Goal: Information Seeking & Learning: Learn about a topic

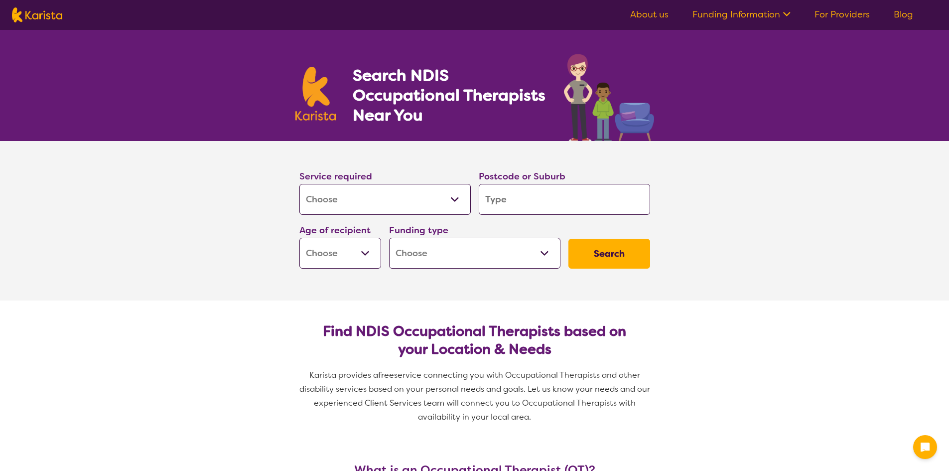
select select "[MEDICAL_DATA]"
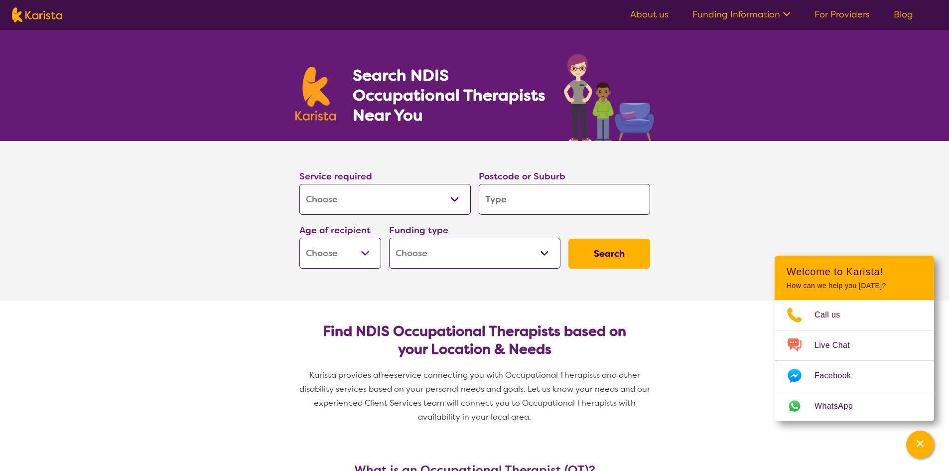
click at [517, 203] on input "search" at bounding box center [564, 199] width 171 height 31
type input "4"
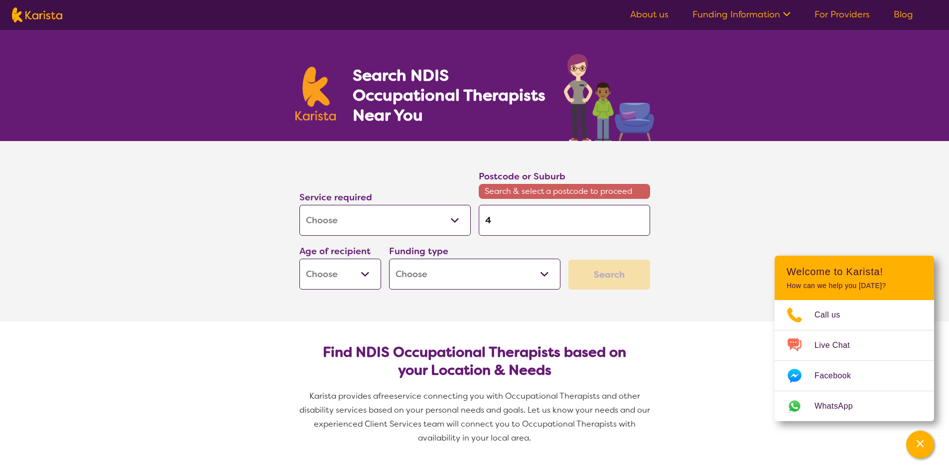
type input "41"
type input "411"
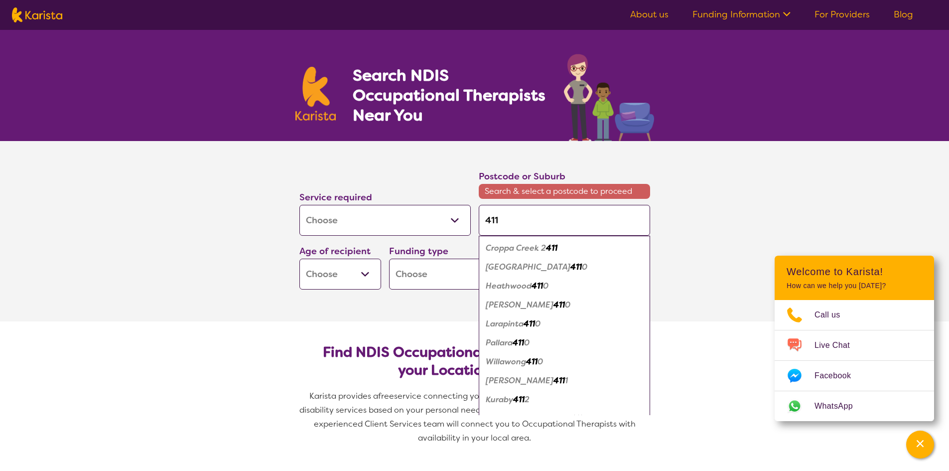
type input "4114"
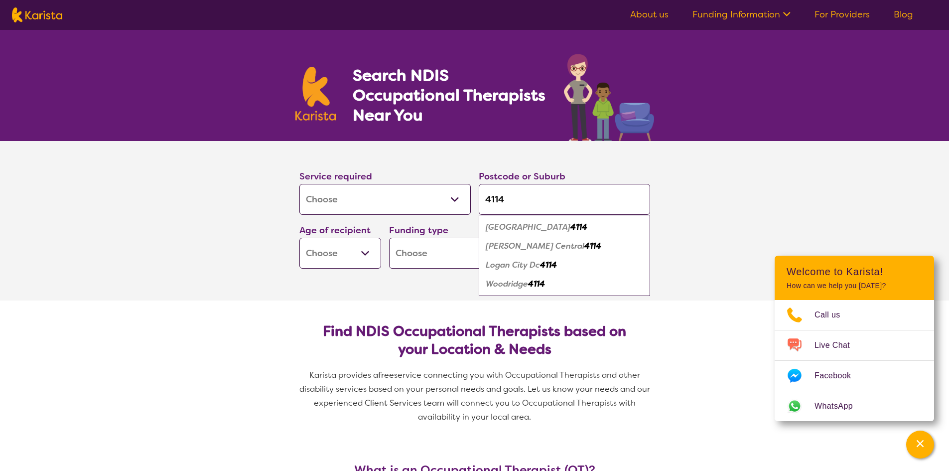
type input "4114"
click at [515, 246] on em "[PERSON_NAME] Central" at bounding box center [534, 245] width 99 height 10
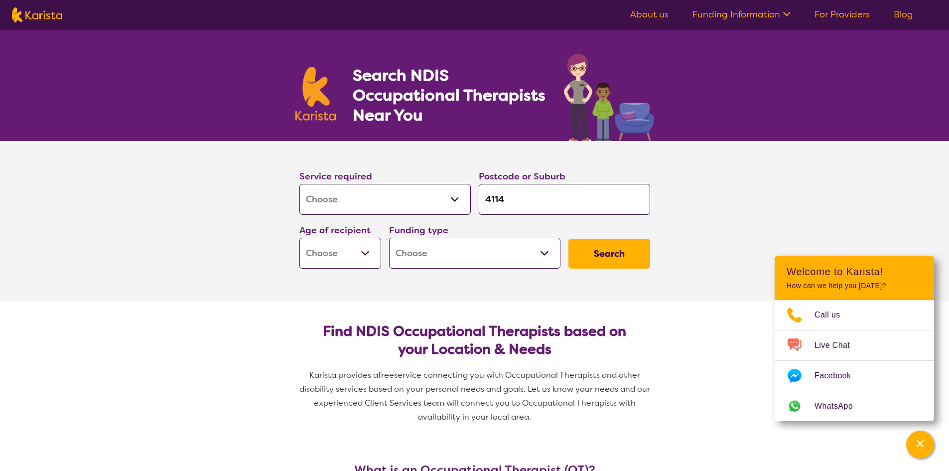
click at [342, 248] on select "Early Childhood - 0 to 9 Child - 10 to 11 Adolescent - 12 to 17 Adult - 18 to 6…" at bounding box center [340, 253] width 82 height 31
select select "AG"
click at [299, 238] on select "Early Childhood - 0 to 9 Child - 10 to 11 Adolescent - 12 to 17 Adult - 18 to 6…" at bounding box center [340, 253] width 82 height 31
select select "AG"
click at [547, 251] on select "Home Care Package (HCP) National Disability Insurance Scheme (NDIS) I don't know" at bounding box center [474, 253] width 171 height 31
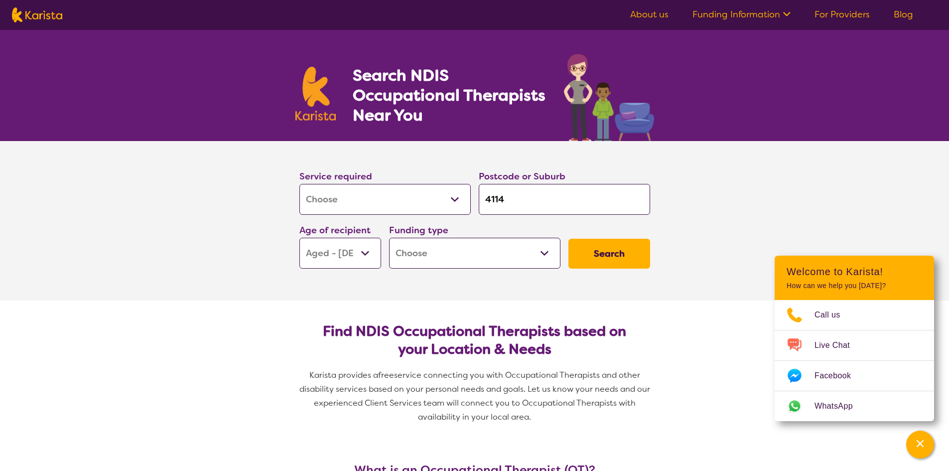
select select "i-don-t-know"
click at [389, 238] on select "Home Care Package (HCP) National Disability Insurance Scheme (NDIS) I don't know" at bounding box center [474, 253] width 171 height 31
select select "i-don-t-know"
click at [617, 255] on button "Search" at bounding box center [609, 254] width 82 height 30
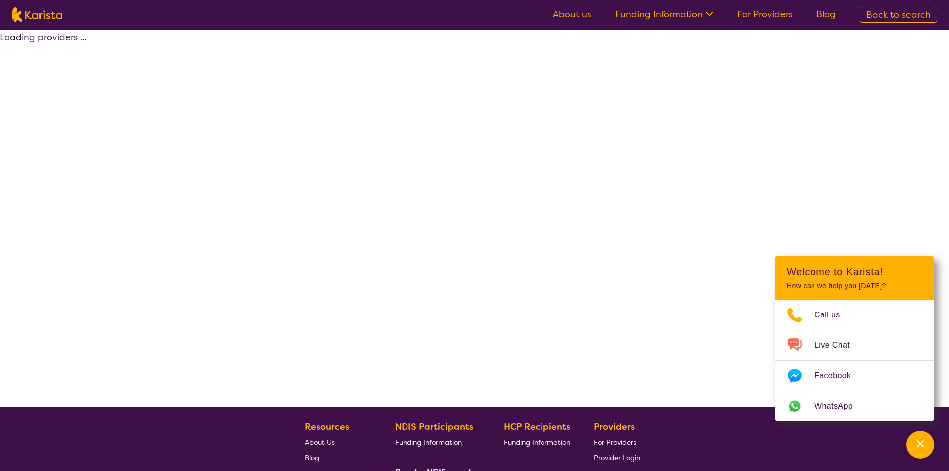
select select "[MEDICAL_DATA]"
select select "AG"
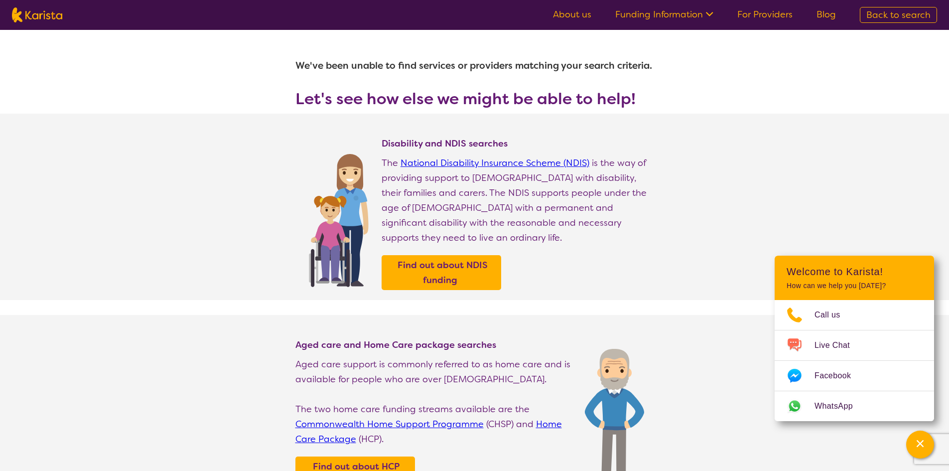
select select "[MEDICAL_DATA]"
select select "AG"
select select "i-don-t-know"
select select "[MEDICAL_DATA]"
select select "AG"
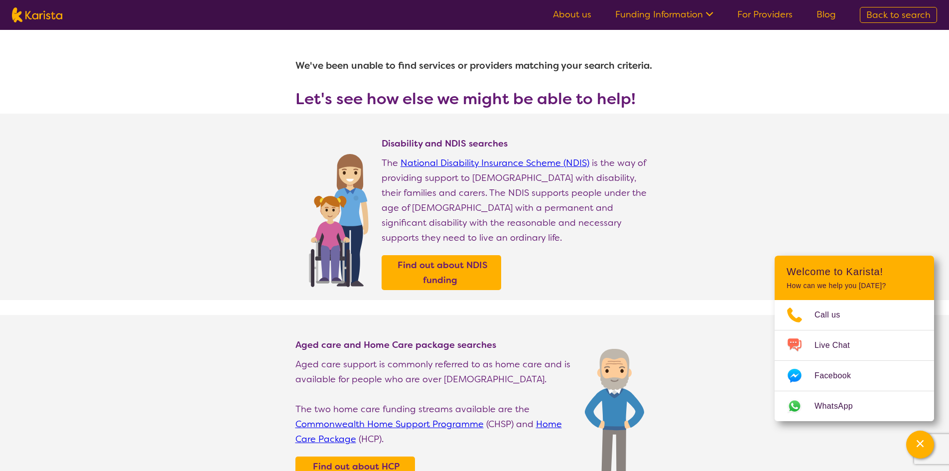
select select "i-don-t-know"
